Goal: Find specific page/section: Find specific page/section

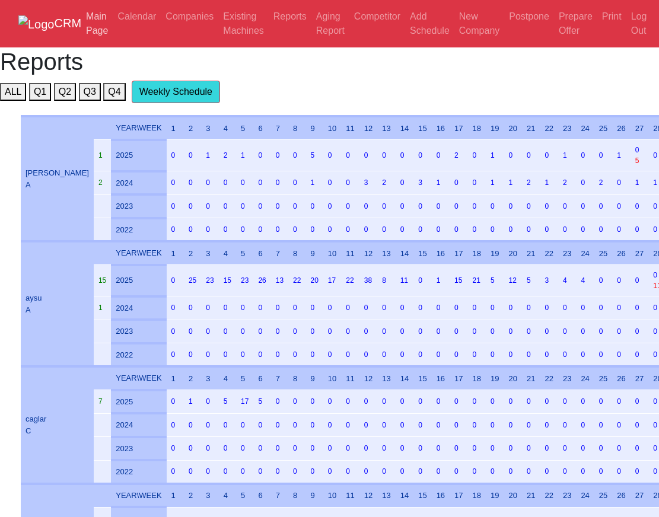
click at [113, 14] on link "Main Page" at bounding box center [96, 24] width 31 height 38
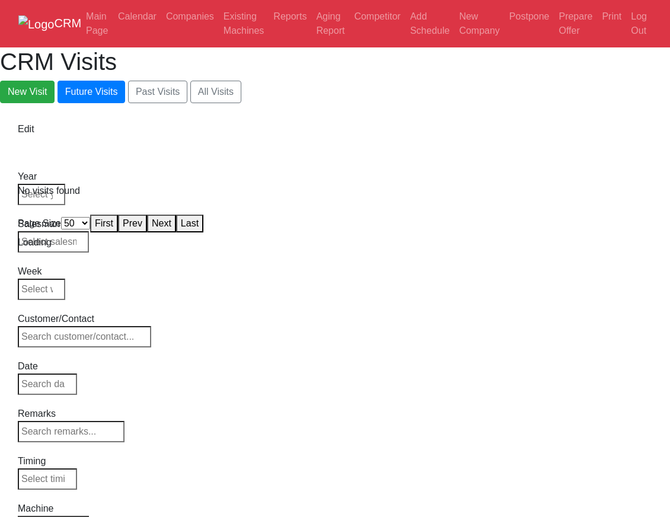
select select "50"
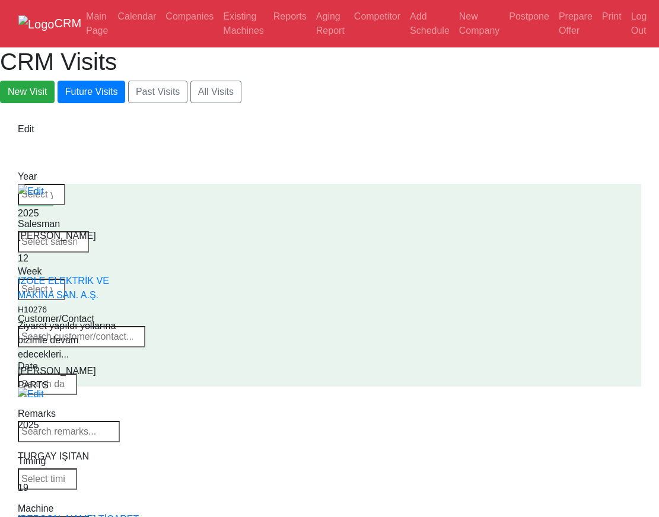
click at [145, 326] on input "search" at bounding box center [81, 336] width 127 height 21
